Goal: Contribute content

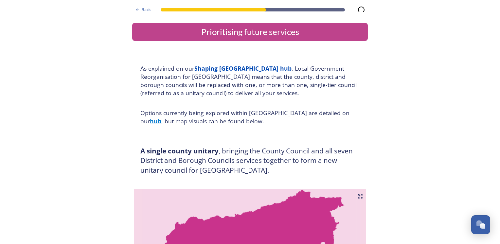
scroll to position [1922, 0]
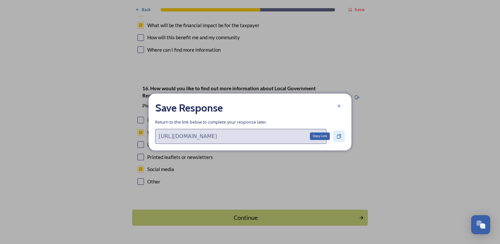
click at [339, 136] on icon at bounding box center [339, 136] width 5 height 5
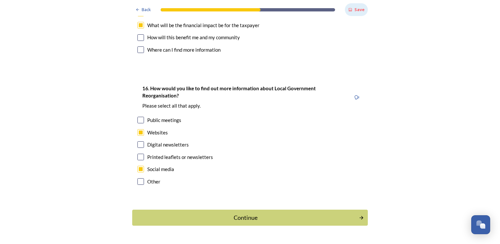
click at [356, 10] on strong "Save" at bounding box center [360, 10] width 10 height 6
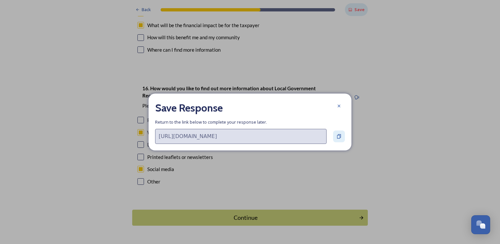
scroll to position [0, 126]
click at [338, 139] on div "[URL][DOMAIN_NAME] Copy Link" at bounding box center [250, 136] width 190 height 15
drag, startPoint x: 338, startPoint y: 139, endPoint x: 321, endPoint y: 136, distance: 17.0
click at [321, 136] on div "Copy Link" at bounding box center [320, 136] width 20 height 7
click at [338, 136] on icon at bounding box center [339, 136] width 5 height 5
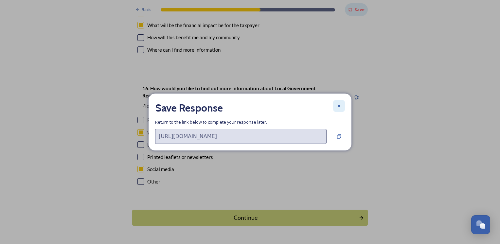
click at [337, 107] on icon at bounding box center [339, 105] width 5 height 5
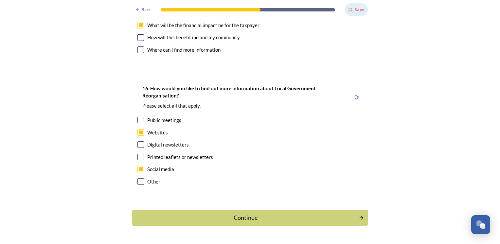
click at [355, 9] on strong "Save" at bounding box center [360, 10] width 10 height 6
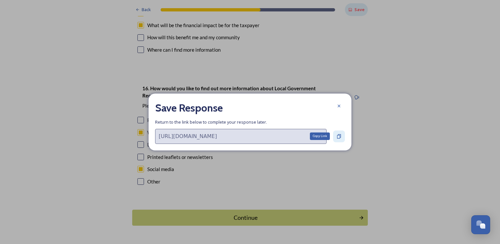
click at [340, 137] on icon at bounding box center [339, 136] width 4 height 4
click at [340, 138] on icon at bounding box center [339, 136] width 5 height 5
click at [346, 145] on div "Save Response Return to the link below to complete your response later. [URL][D…" at bounding box center [250, 122] width 203 height 57
